Goal: Information Seeking & Learning: Learn about a topic

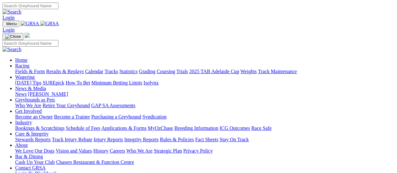
click at [20, 69] on link "Fields & Form" at bounding box center [30, 71] width 30 height 5
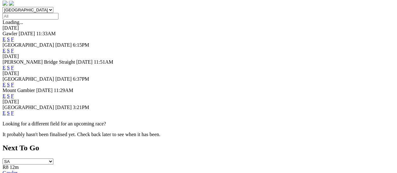
scroll to position [190, 0]
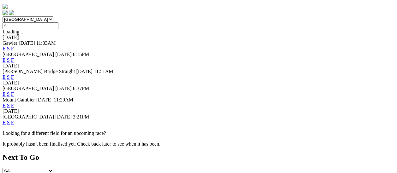
click at [14, 120] on link "F" at bounding box center [12, 122] width 3 height 5
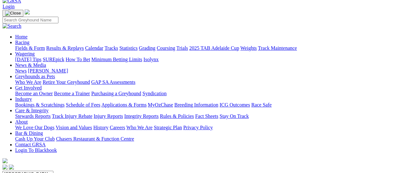
scroll to position [32, 0]
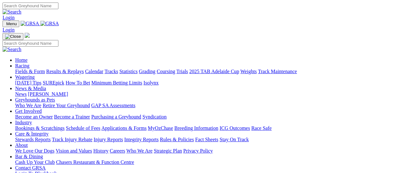
click at [70, 69] on link "Results & Replays" at bounding box center [65, 71] width 38 height 5
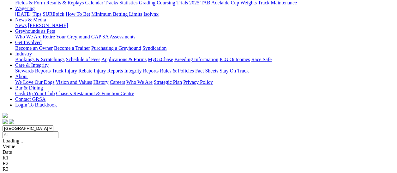
scroll to position [95, 0]
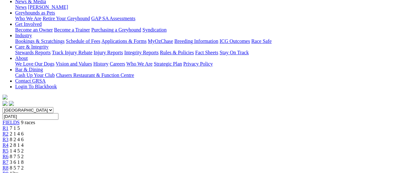
scroll to position [63, 0]
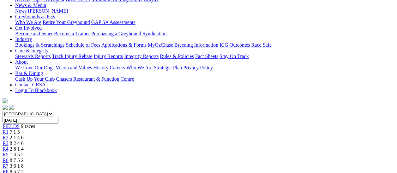
scroll to position [63, 0]
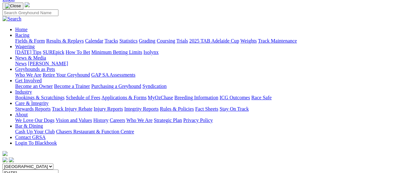
scroll to position [32, 0]
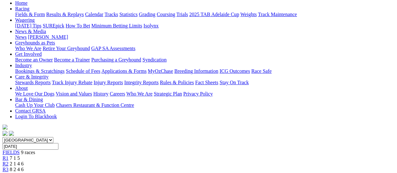
scroll to position [63, 0]
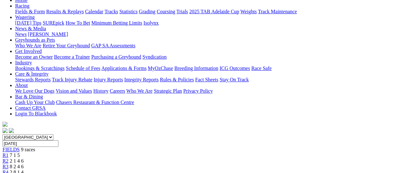
scroll to position [32, 0]
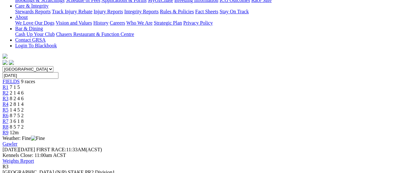
scroll to position [95, 0]
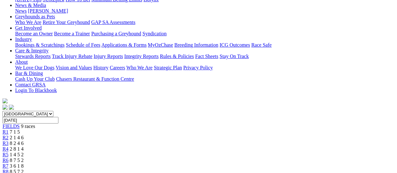
click at [9, 135] on span "R2" at bounding box center [6, 137] width 6 height 5
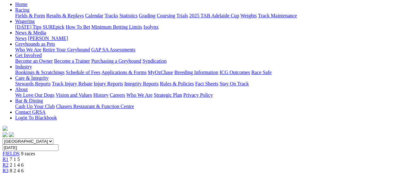
scroll to position [63, 0]
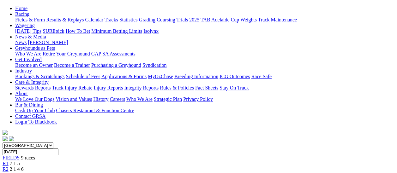
click at [9, 161] on span "R1" at bounding box center [6, 163] width 6 height 5
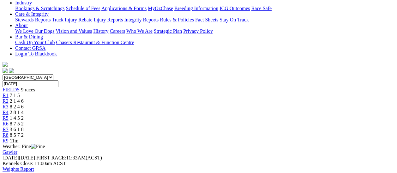
scroll to position [63, 0]
